Goal: Task Accomplishment & Management: Manage account settings

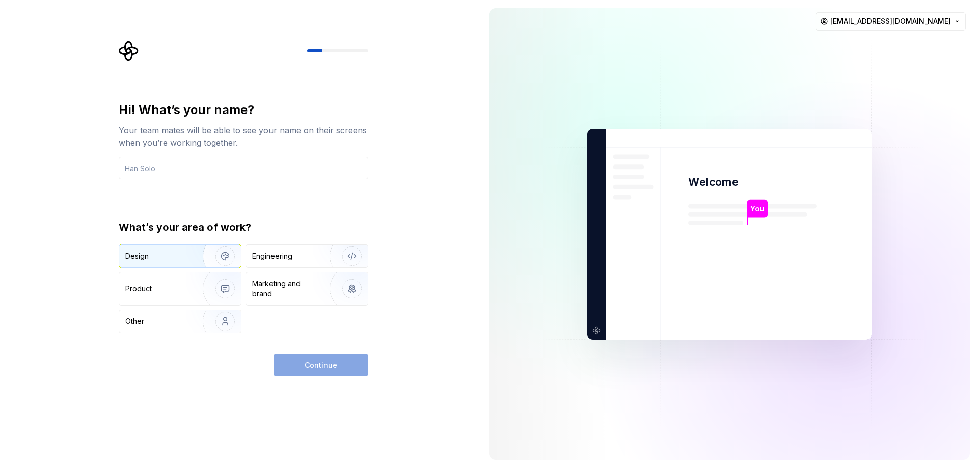
click at [162, 258] on div "Design" at bounding box center [157, 256] width 64 height 10
click at [167, 287] on div "Product" at bounding box center [158, 289] width 67 height 10
click at [175, 253] on div "Design" at bounding box center [157, 256] width 64 height 10
click at [332, 360] on div "Continue" at bounding box center [321, 365] width 95 height 22
click at [210, 172] on input "text" at bounding box center [244, 168] width 250 height 22
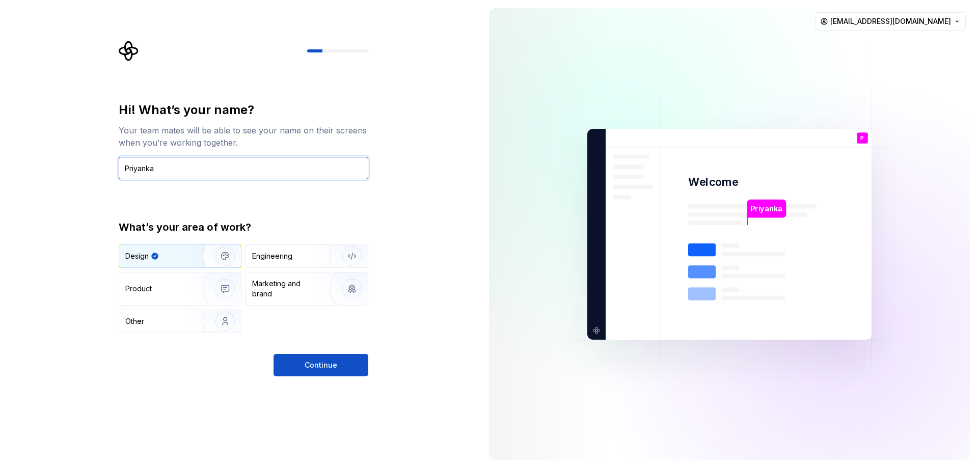
type input "Priyanka"
click at [400, 264] on div "Hi! What’s your name? Your team mates will be able to see your name on their sc…" at bounding box center [240, 234] width 481 height 468
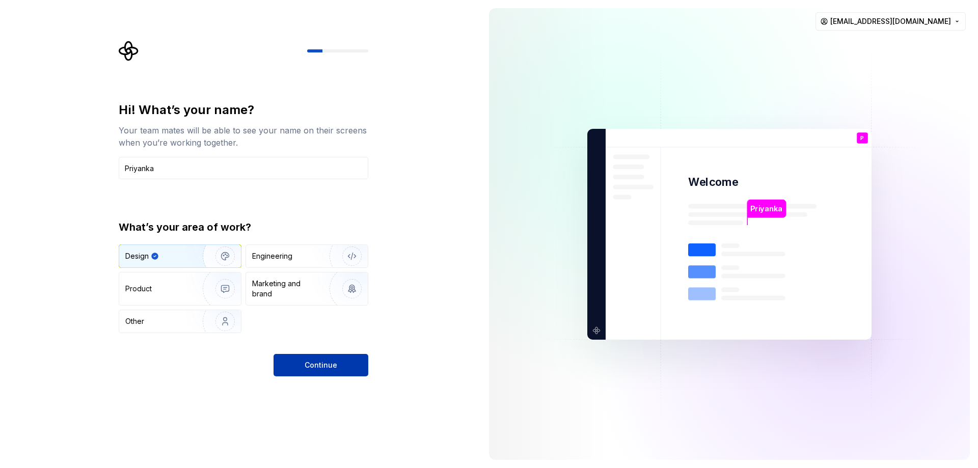
click at [294, 374] on button "Continue" at bounding box center [321, 365] width 95 height 22
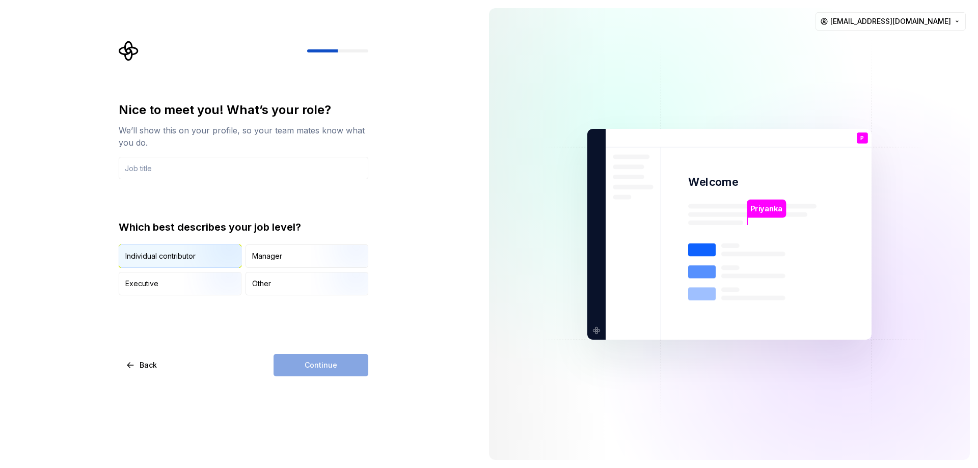
click at [152, 250] on div "Individual contributor" at bounding box center [180, 256] width 122 height 22
click at [213, 174] on input "text" at bounding box center [244, 168] width 250 height 22
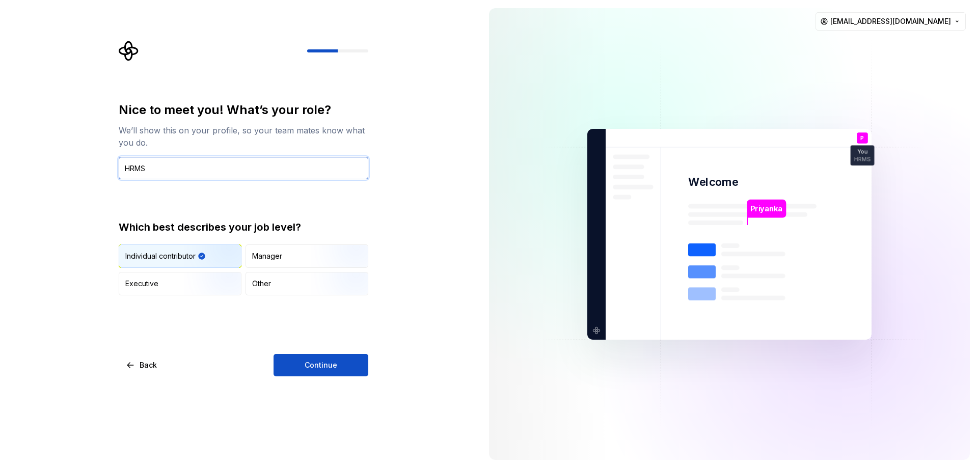
click at [135, 173] on input "HRMS" at bounding box center [244, 168] width 250 height 22
type input "UI/UX Designer"
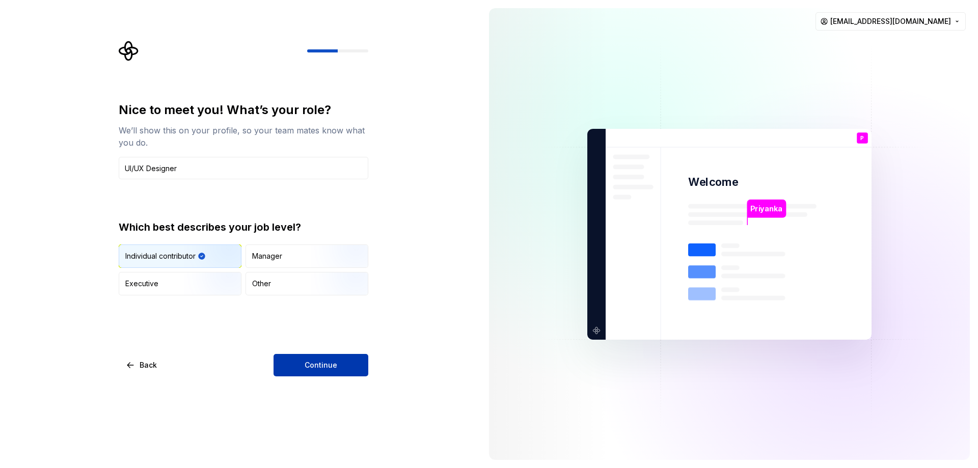
click at [317, 355] on button "Continue" at bounding box center [321, 365] width 95 height 22
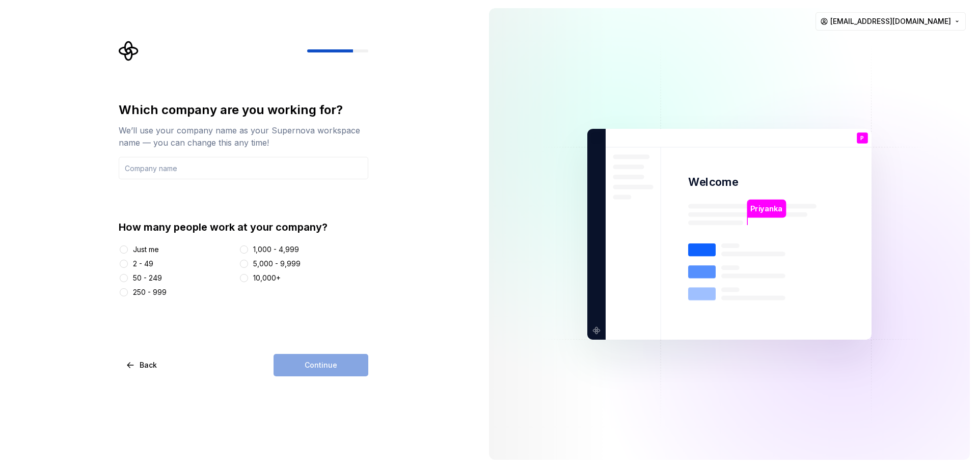
click at [152, 245] on div "Just me" at bounding box center [146, 249] width 26 height 10
click at [128, 245] on button "Just me" at bounding box center [124, 249] width 8 height 8
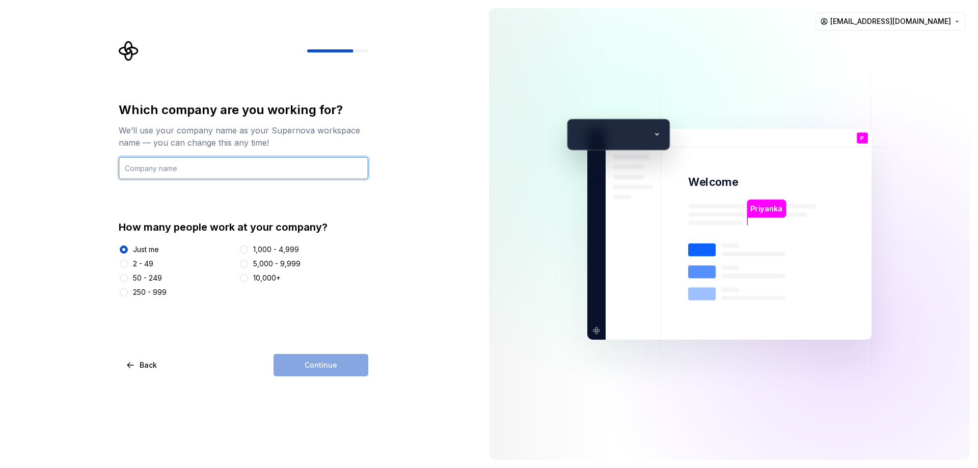
click at [168, 172] on input "text" at bounding box center [244, 168] width 250 height 22
type input "Random"
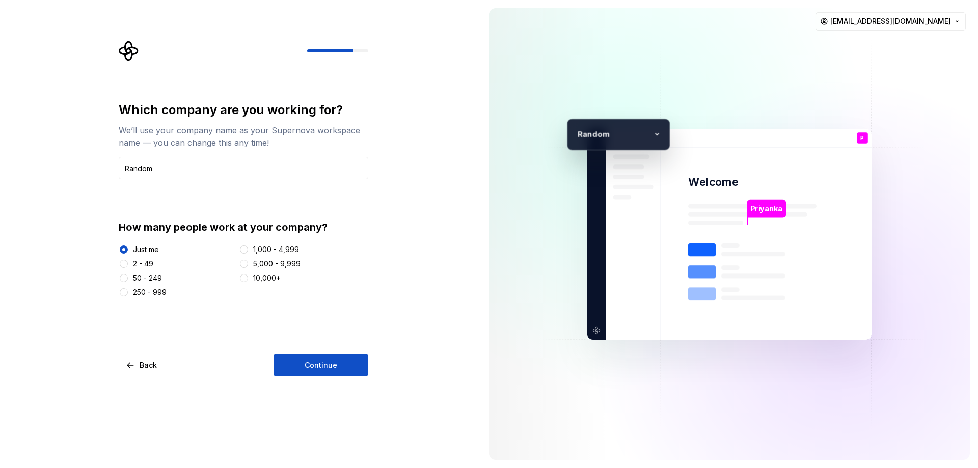
click at [134, 293] on div "250 - 999" at bounding box center [150, 292] width 34 height 10
click at [128, 293] on button "250 - 999" at bounding box center [124, 292] width 8 height 8
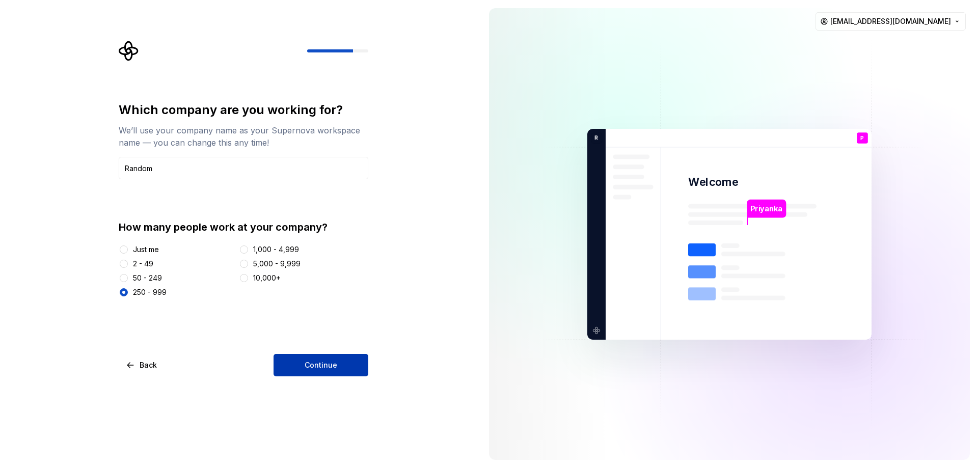
click at [336, 365] on button "Continue" at bounding box center [321, 365] width 95 height 22
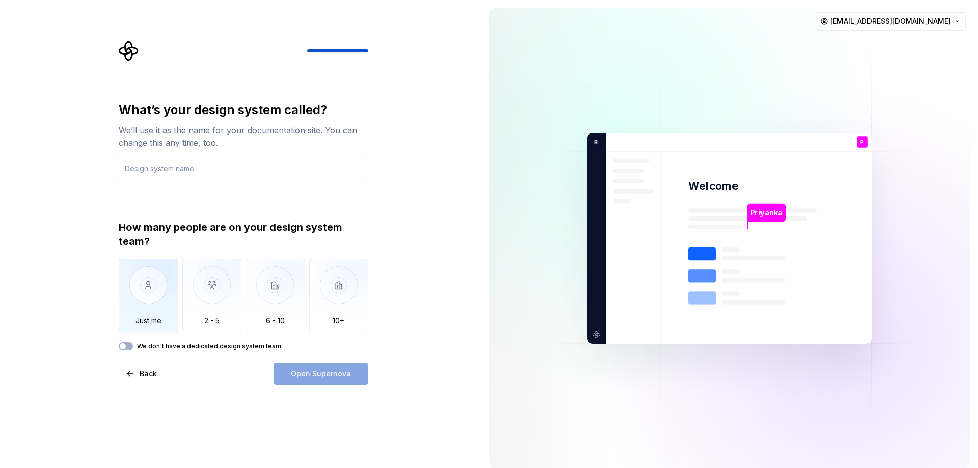
click at [155, 310] on img "button" at bounding box center [149, 293] width 60 height 68
click at [211, 172] on input "text" at bounding box center [244, 168] width 250 height 22
click at [124, 346] on span "button" at bounding box center [123, 346] width 6 height 6
click at [126, 343] on icon "button" at bounding box center [123, 346] width 8 height 6
click at [168, 168] on input "text" at bounding box center [244, 168] width 250 height 22
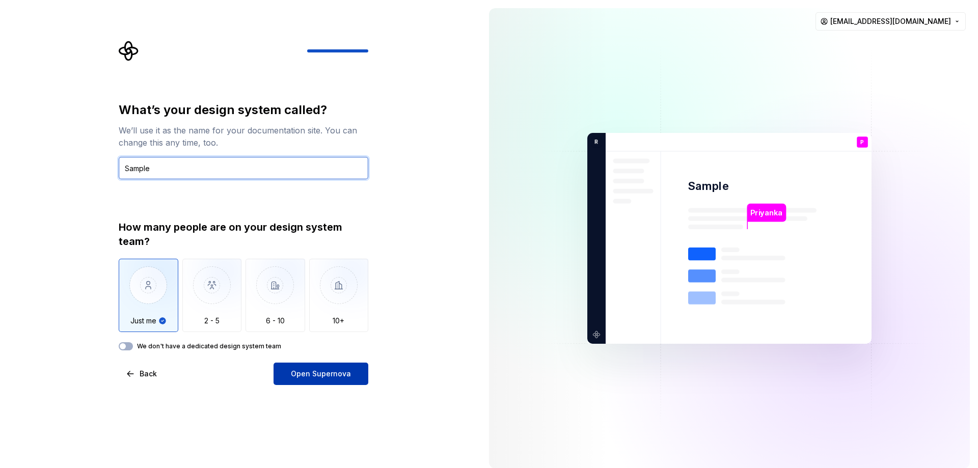
type input "Sample"
click at [321, 374] on span "Open Supernova" at bounding box center [321, 374] width 60 height 10
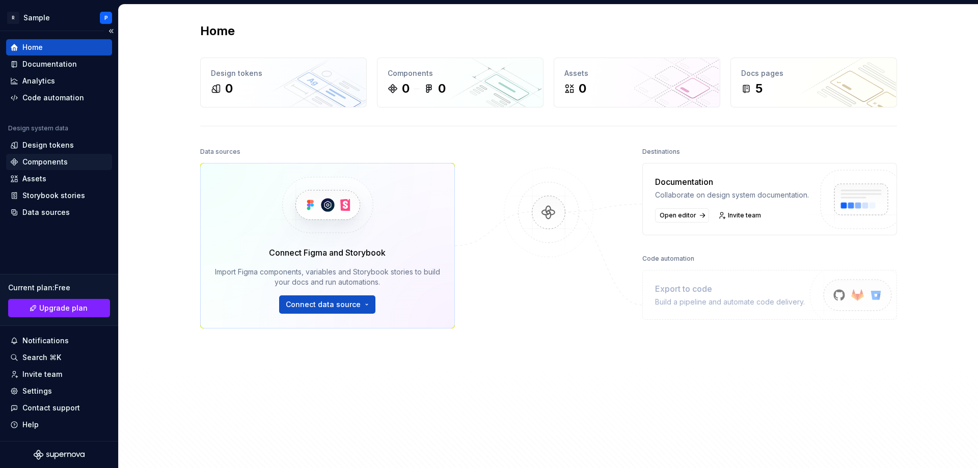
click at [53, 159] on div "Components" at bounding box center [44, 162] width 45 height 10
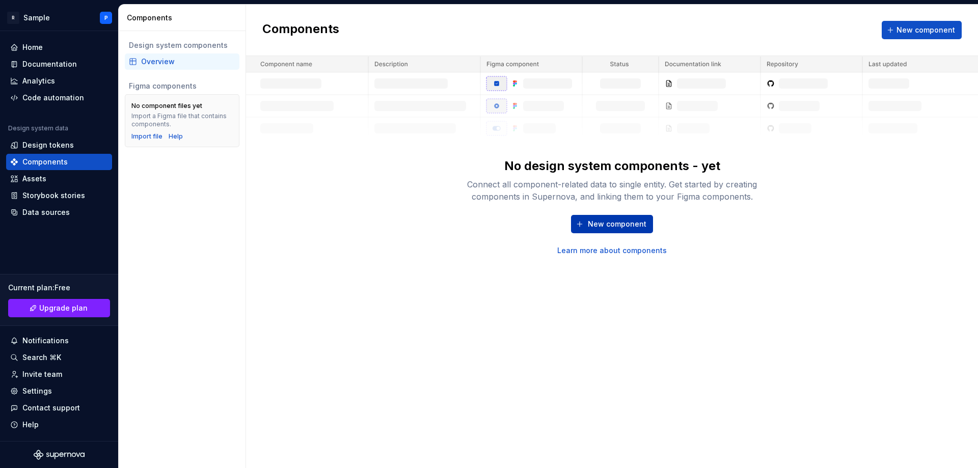
click at [614, 224] on span "New component" at bounding box center [617, 224] width 59 height 10
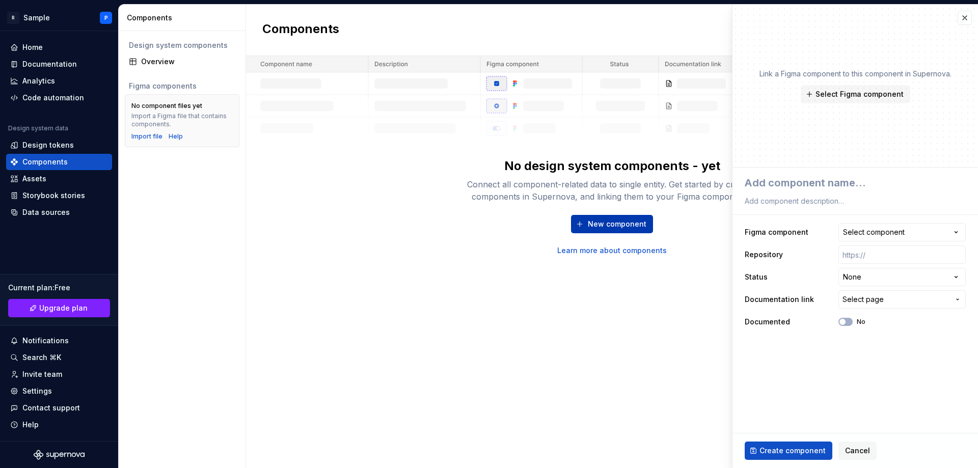
type textarea "*"
click at [857, 443] on button "Cancel" at bounding box center [857, 451] width 38 height 18
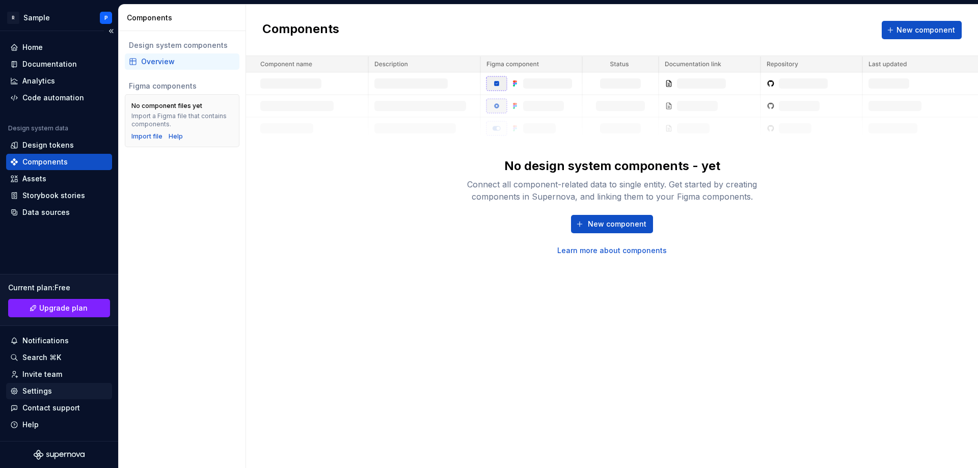
click at [32, 390] on div "Settings" at bounding box center [37, 391] width 30 height 10
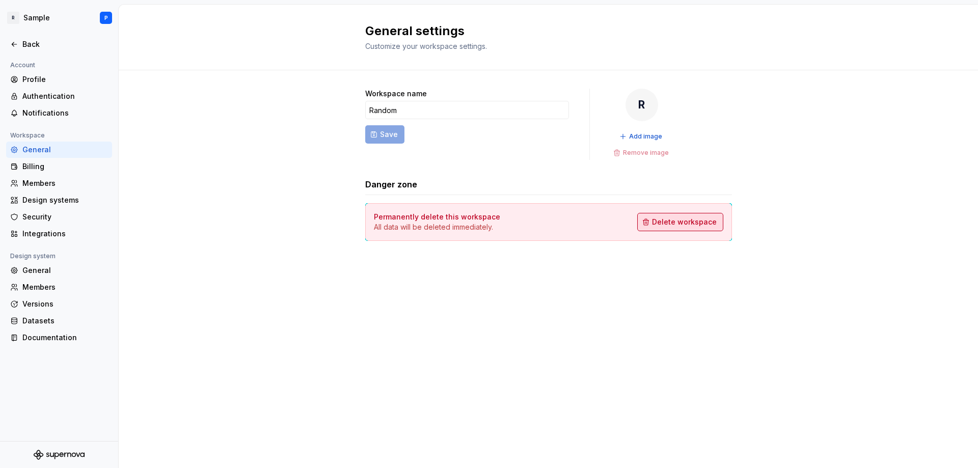
click at [693, 222] on span "Delete workspace" at bounding box center [684, 222] width 65 height 10
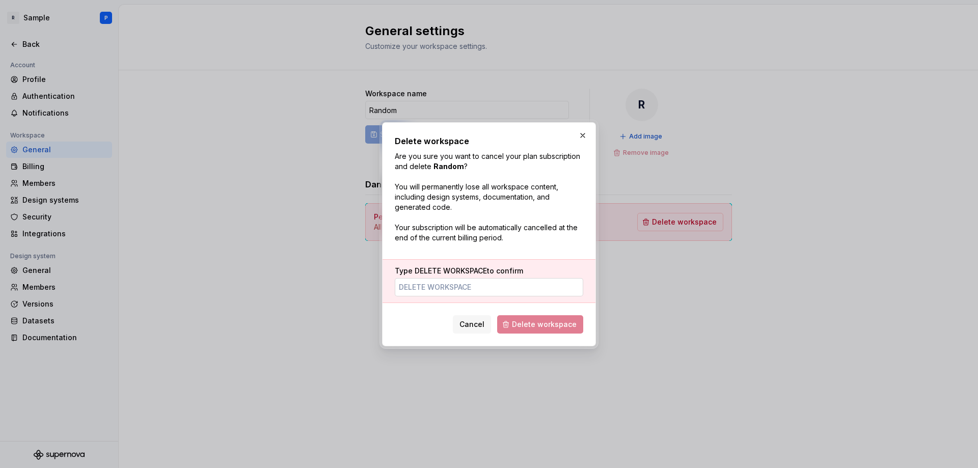
click at [431, 292] on input "Type DELETE WORKSPACE to confirm" at bounding box center [489, 287] width 188 height 18
click at [480, 288] on input "Type DELETE WORKSPACE to confirm" at bounding box center [489, 287] width 188 height 18
type input "DELETE WORKSPACE"
click at [534, 329] on span "Delete workspace" at bounding box center [544, 324] width 65 height 10
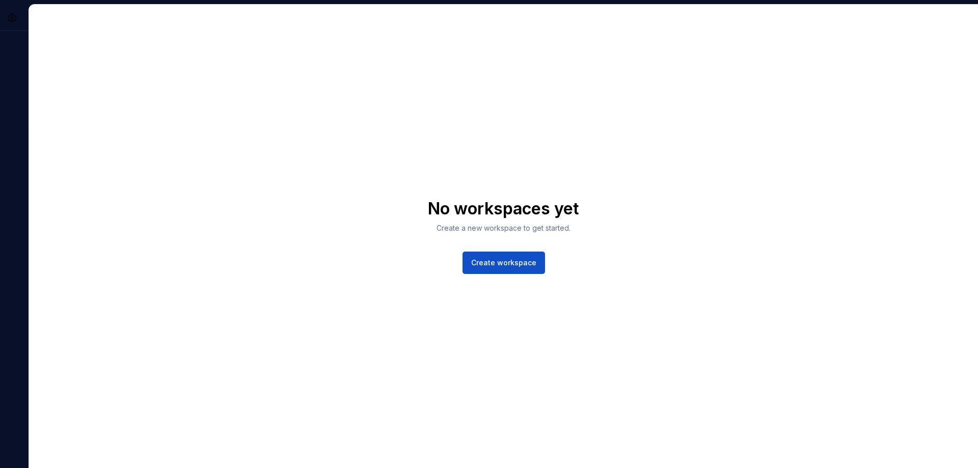
click at [0, 36] on div "P" at bounding box center [14, 236] width 29 height 464
click at [6, 33] on div "P" at bounding box center [14, 236] width 29 height 464
